Goal: Use online tool/utility: Utilize a website feature to perform a specific function

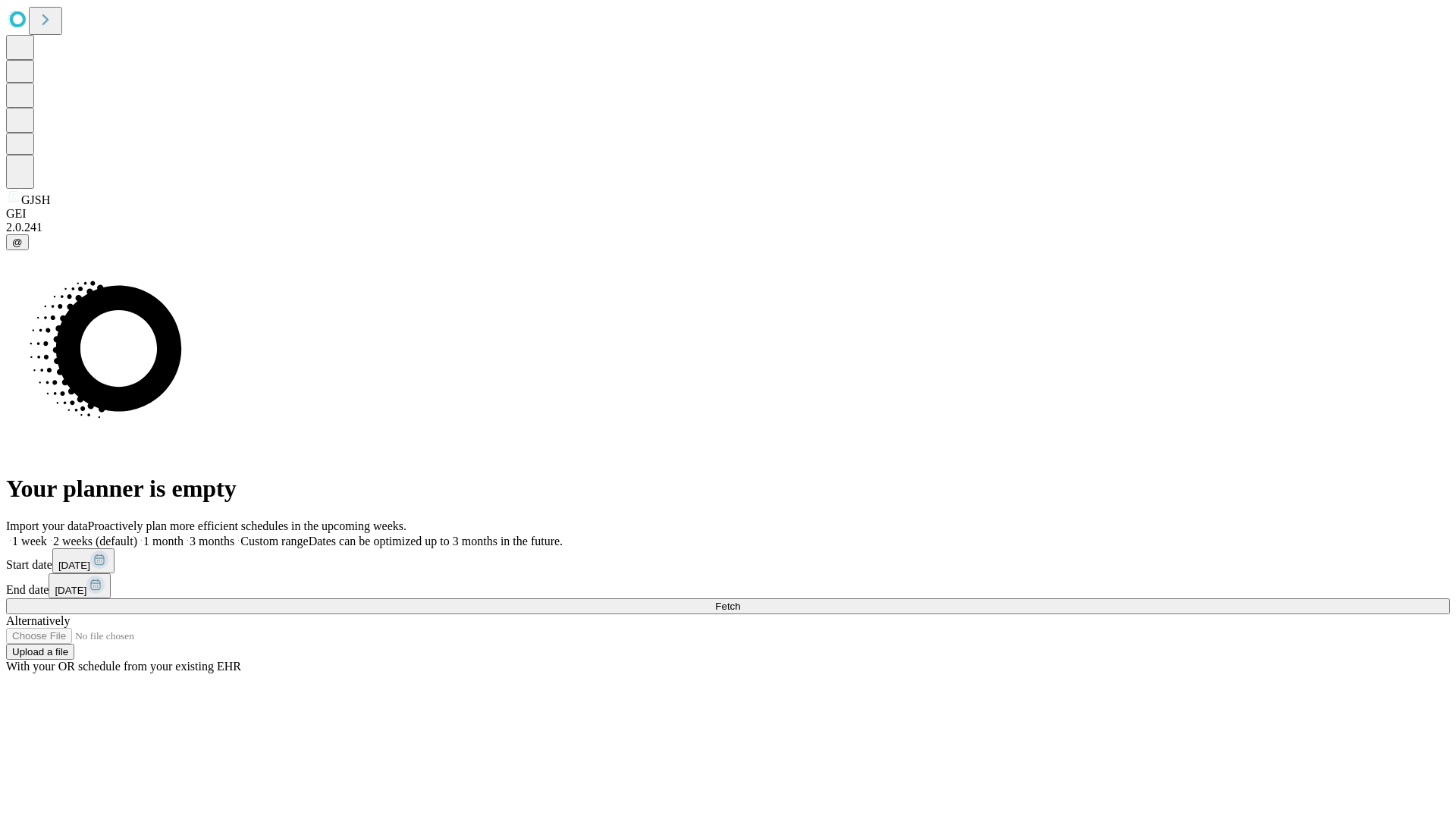
click at [740, 601] on span "Fetch" at bounding box center [727, 606] width 25 height 11
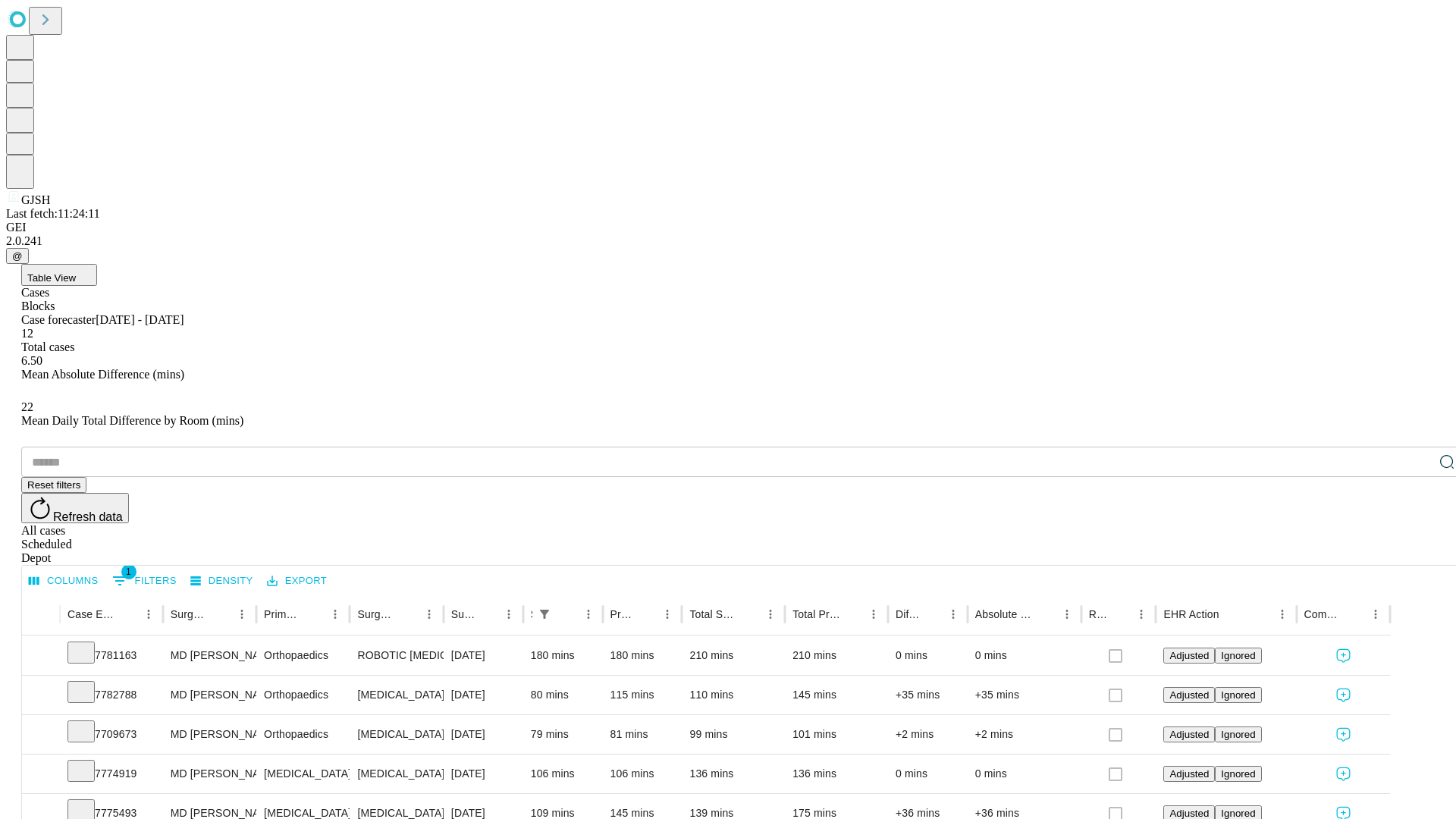
click at [76, 273] on span "Table View" at bounding box center [52, 278] width 48 height 11
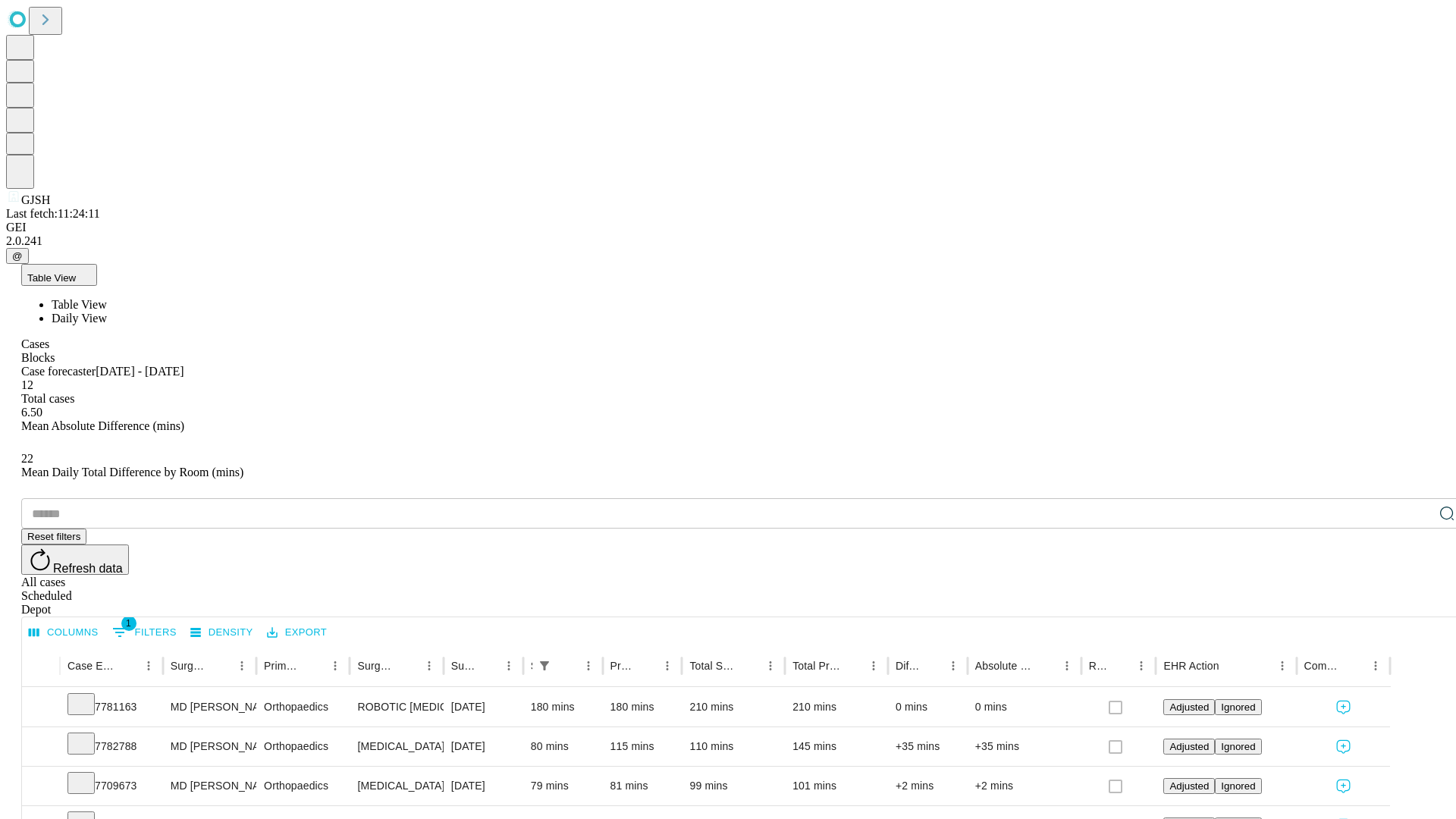
click at [107, 312] on span "Daily View" at bounding box center [80, 318] width 55 height 13
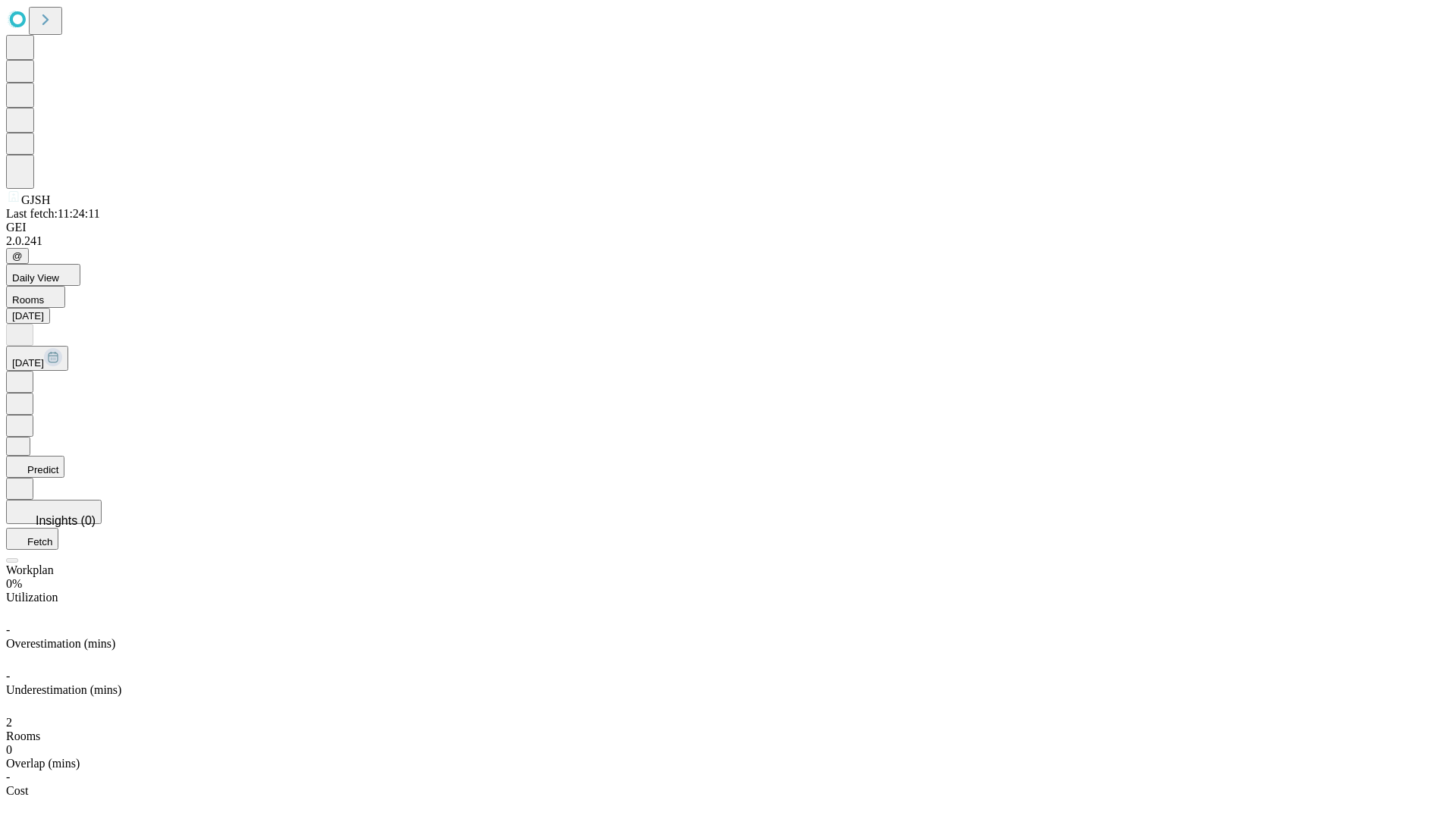
click at [64, 456] on button "Predict" at bounding box center [35, 467] width 58 height 22
